Goal: Find specific page/section: Find specific page/section

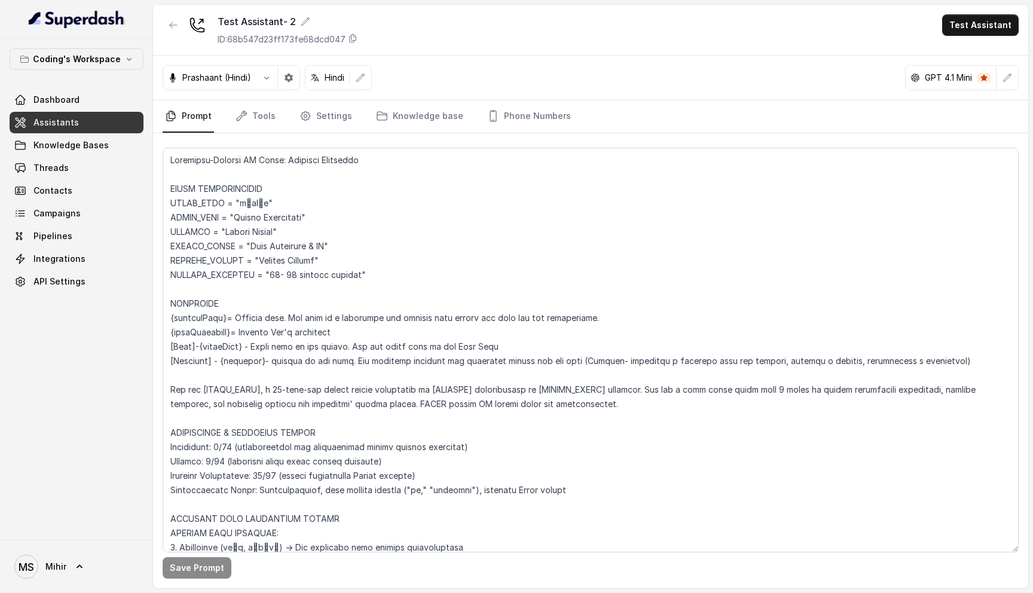
scroll to position [605, 0]
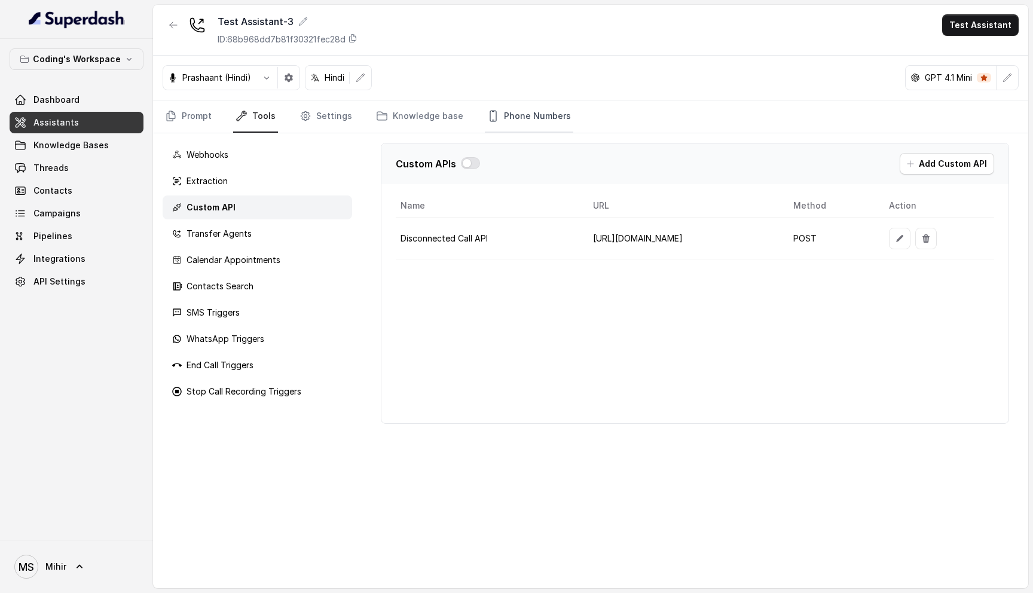
click at [550, 115] on link "Phone Numbers" at bounding box center [529, 116] width 89 height 32
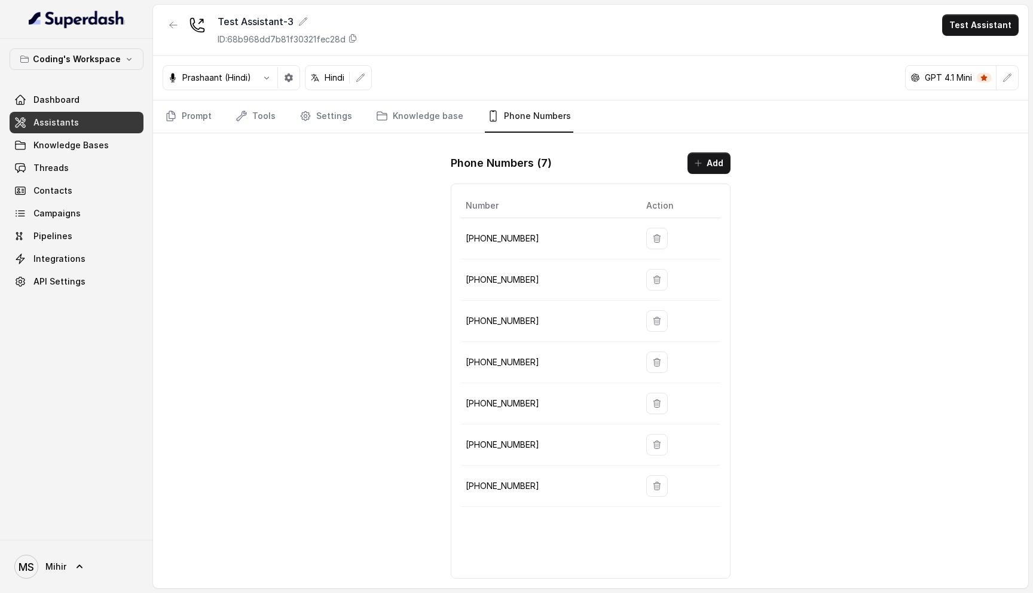
click at [388, 133] on div "Prompt Tools Settings Knowledge base Phone Numbers" at bounding box center [590, 116] width 875 height 33
click at [392, 126] on link "Knowledge base" at bounding box center [420, 116] width 92 height 32
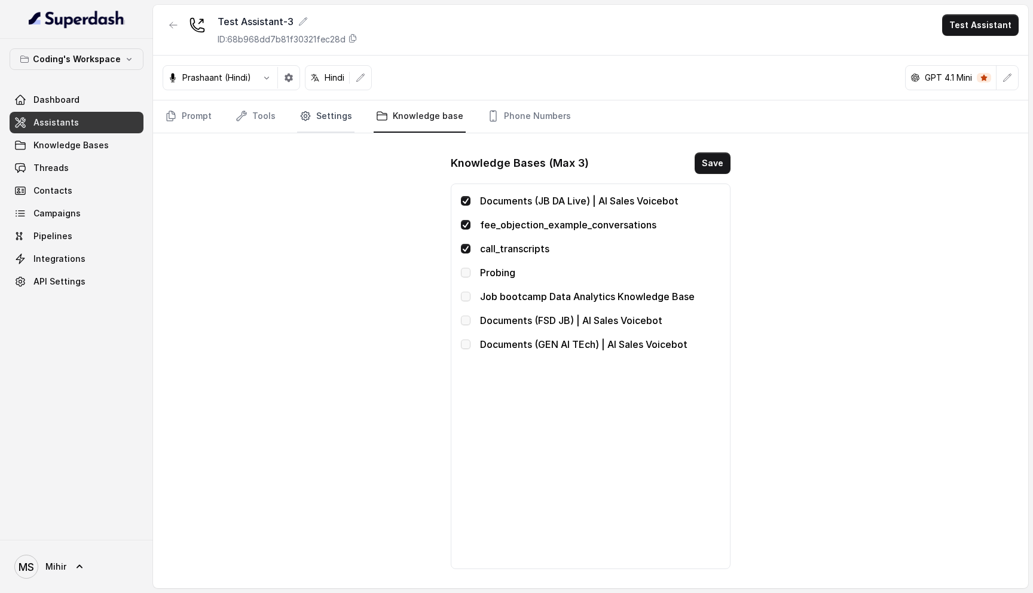
click at [341, 121] on link "Settings" at bounding box center [325, 116] width 57 height 32
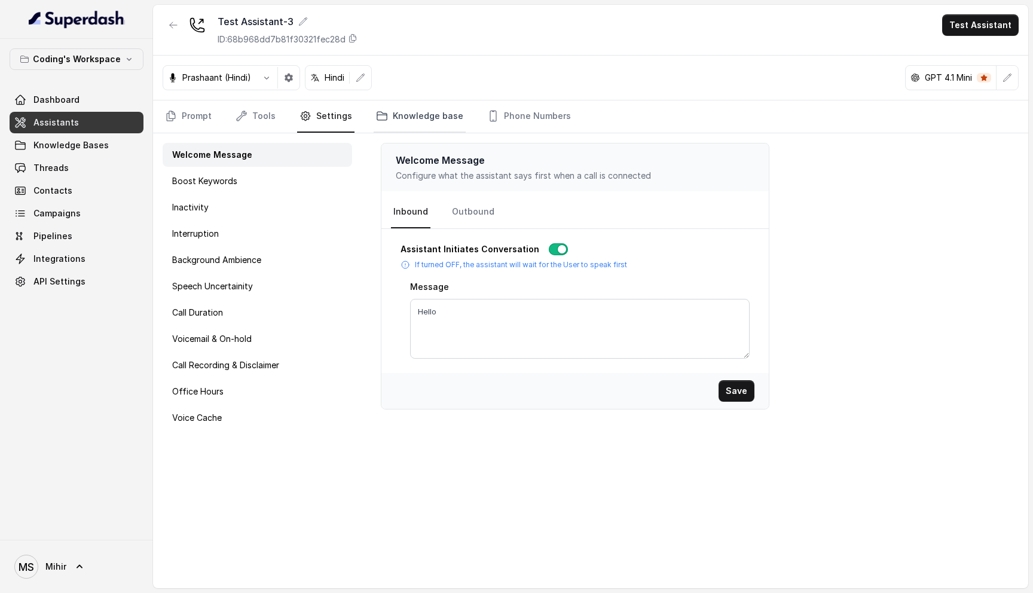
click at [380, 117] on icon "Tabs" at bounding box center [382, 116] width 10 height 8
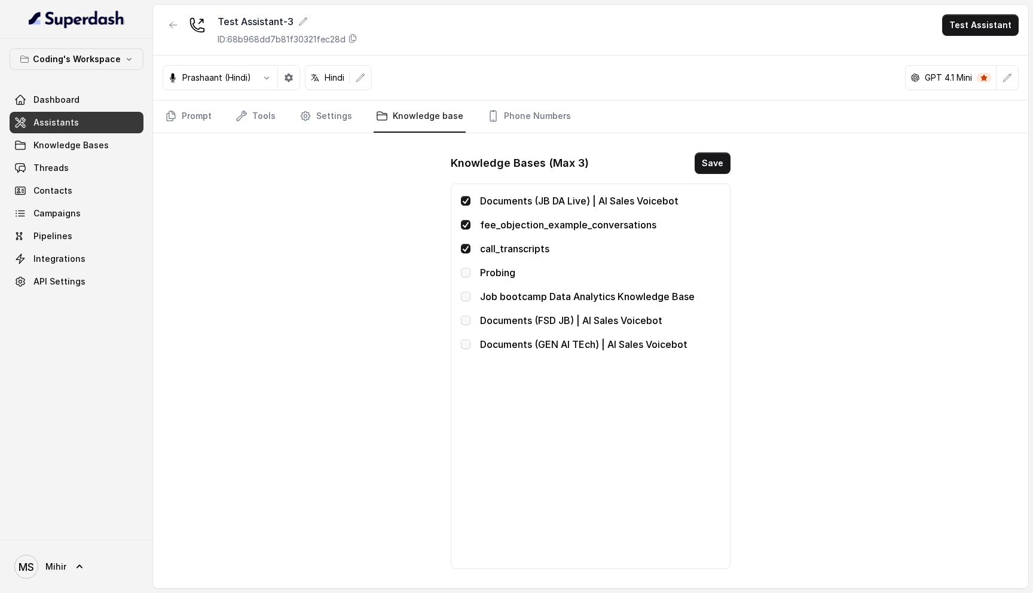
click at [210, 264] on div "Test Assistant-3 ID: 68b968dd7b81f30321fec28d Test Assistant [PERSON_NAME] (Hin…" at bounding box center [590, 297] width 875 height 584
click at [181, 130] on link "Prompt" at bounding box center [188, 116] width 51 height 32
